Goal: Task Accomplishment & Management: Manage account settings

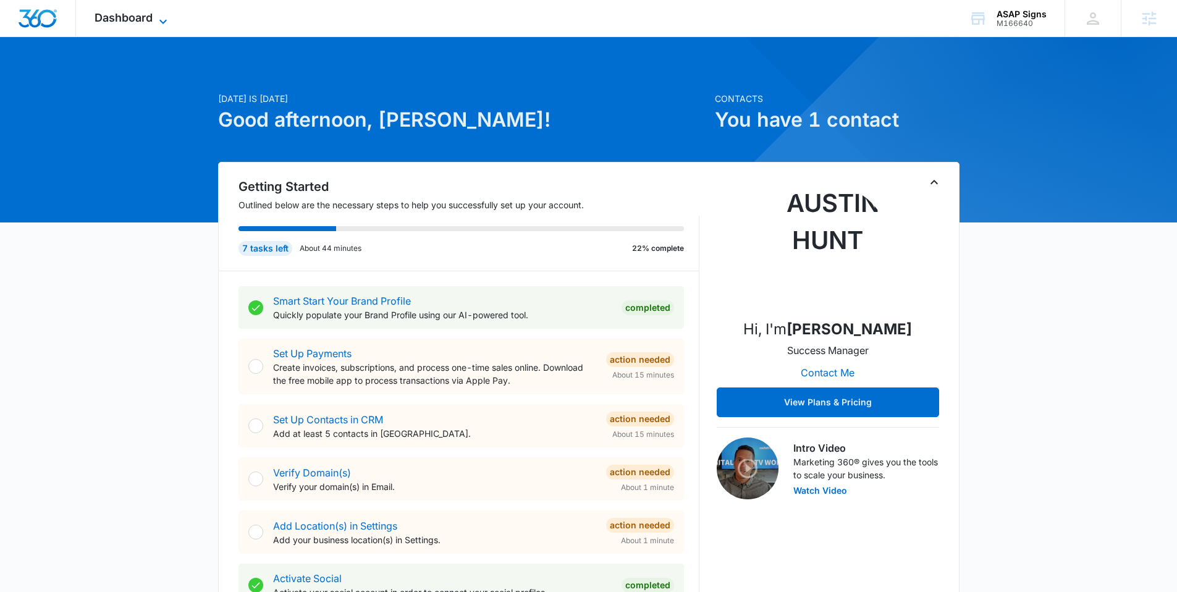
click at [125, 19] on span "Dashboard" at bounding box center [124, 17] width 58 height 13
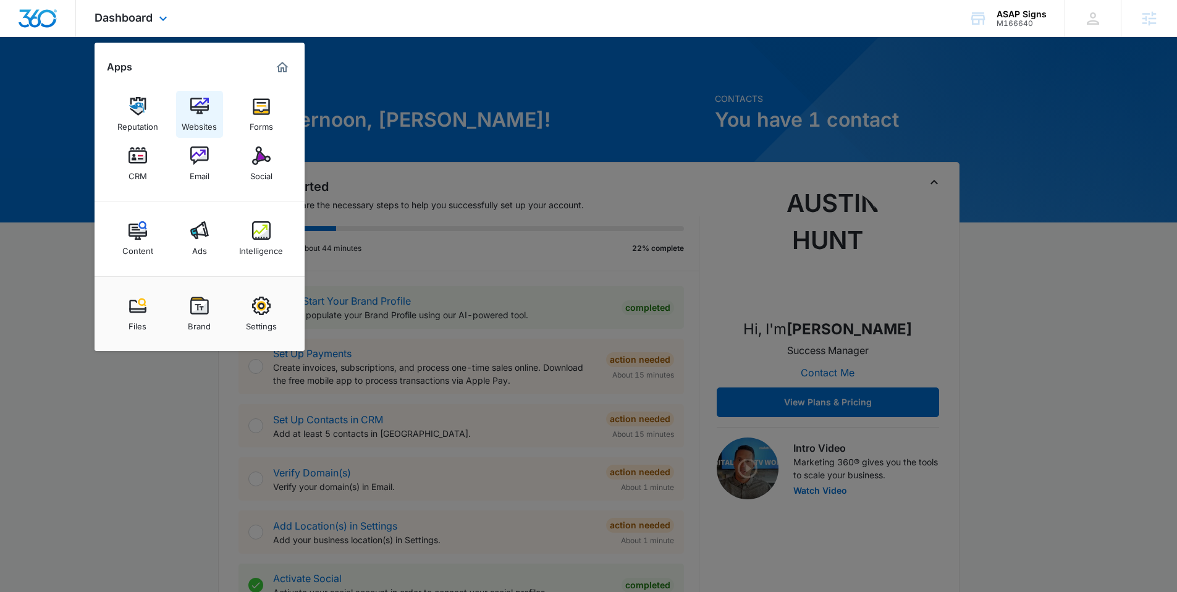
click at [192, 103] on img at bounding box center [199, 106] width 19 height 19
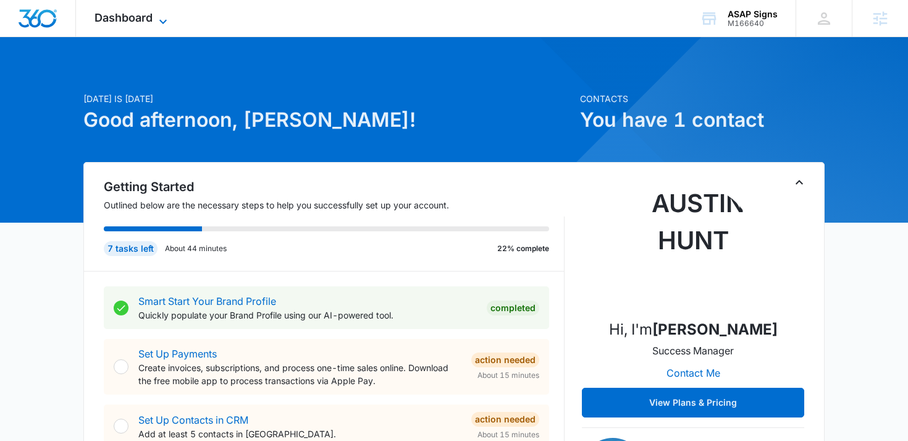
click at [149, 20] on span "Dashboard" at bounding box center [124, 17] width 58 height 13
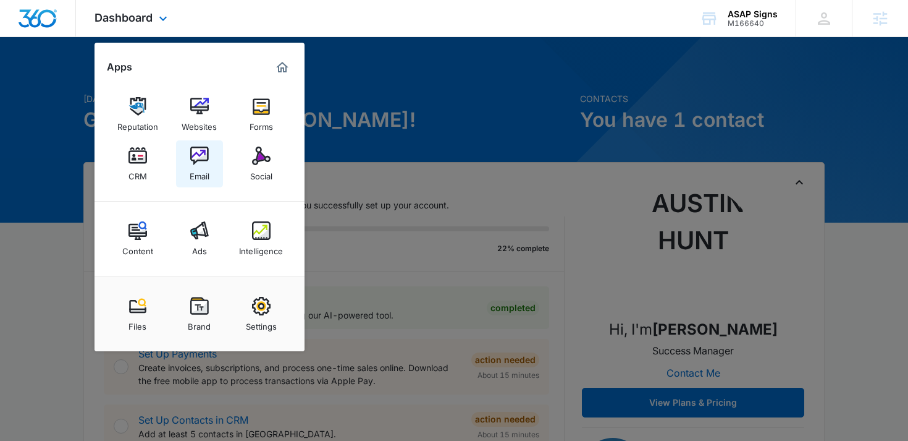
click at [198, 166] on div "Email" at bounding box center [200, 173] width 20 height 16
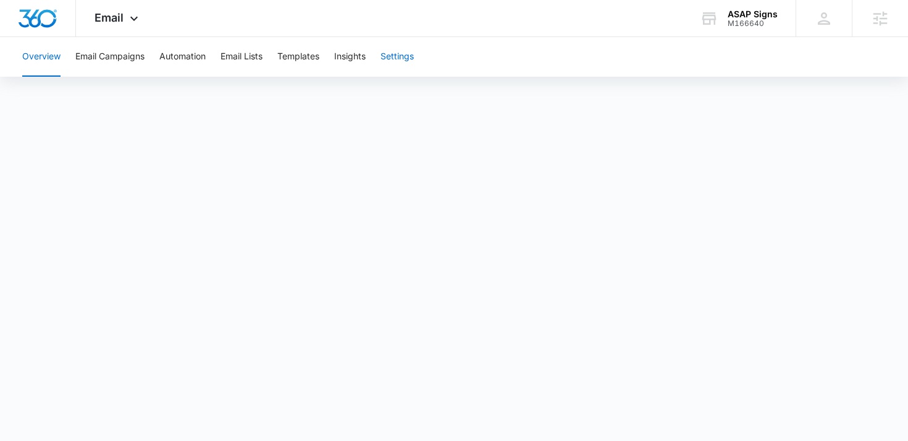
click at [402, 56] on button "Settings" at bounding box center [397, 57] width 33 height 40
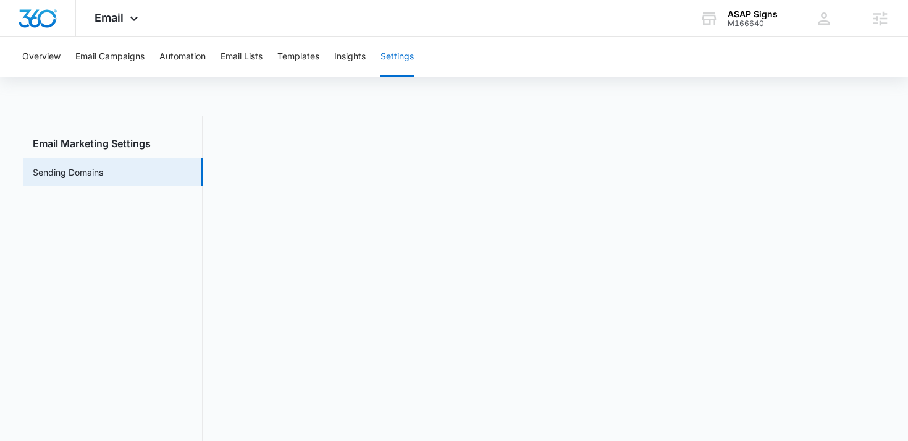
scroll to position [27, 0]
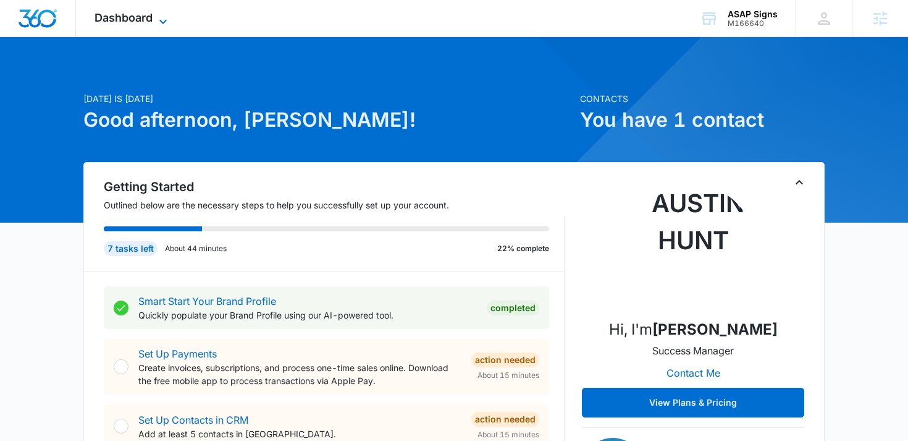
click at [119, 15] on span "Dashboard" at bounding box center [124, 17] width 58 height 13
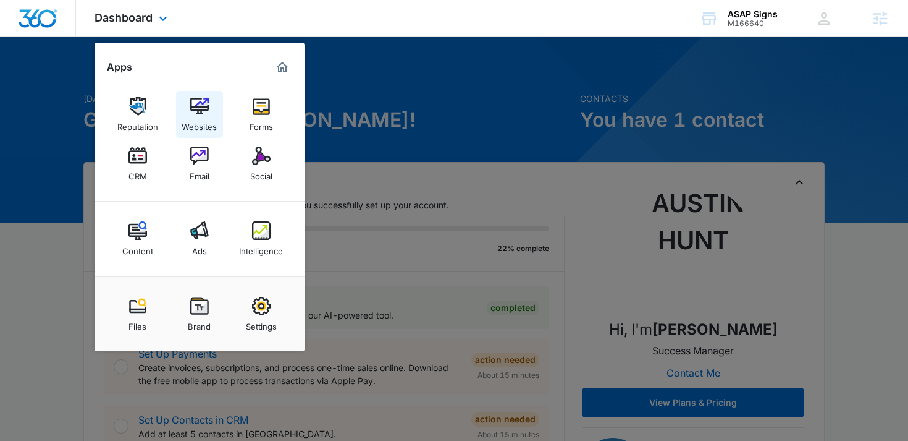
click at [200, 109] on img at bounding box center [199, 106] width 19 height 19
